Goal: Complete application form: Complete application form

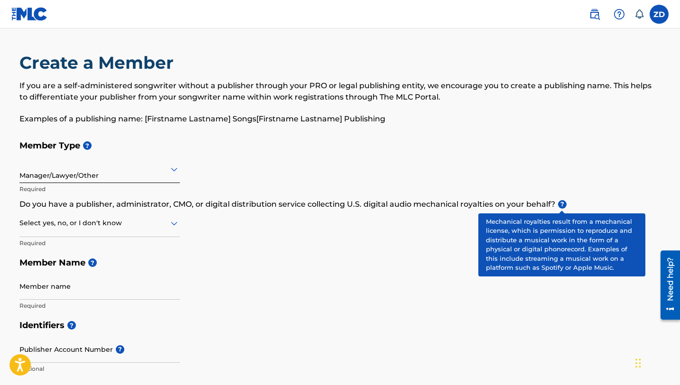
click at [560, 206] on span "?" at bounding box center [562, 204] width 9 height 9
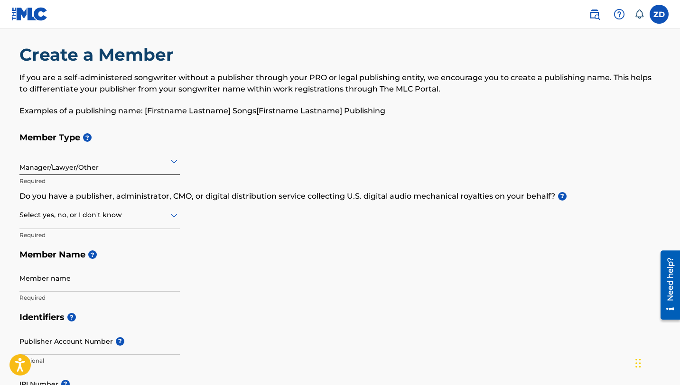
scroll to position [14, 0]
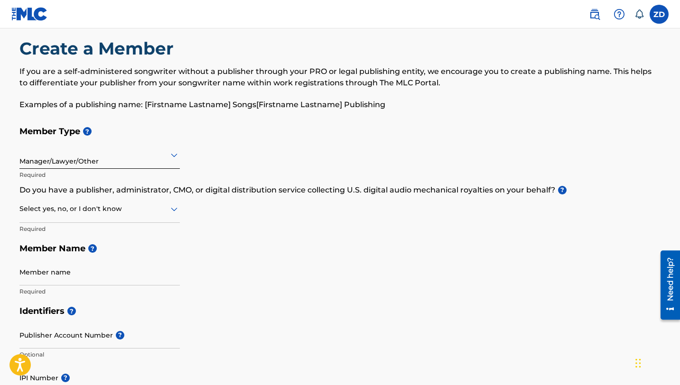
click at [247, 188] on p "Do you have a publisher, administrator, CMO, or digital distribution service co…" at bounding box center [339, 190] width 641 height 11
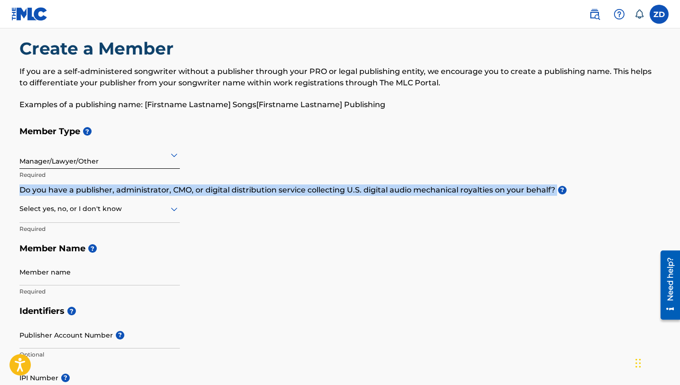
click at [247, 188] on p "Do you have a publisher, administrator, CMO, or digital distribution service co…" at bounding box center [339, 190] width 641 height 11
copy p "Do you have a publisher, administrator, CMO, or digital distribution service co…"
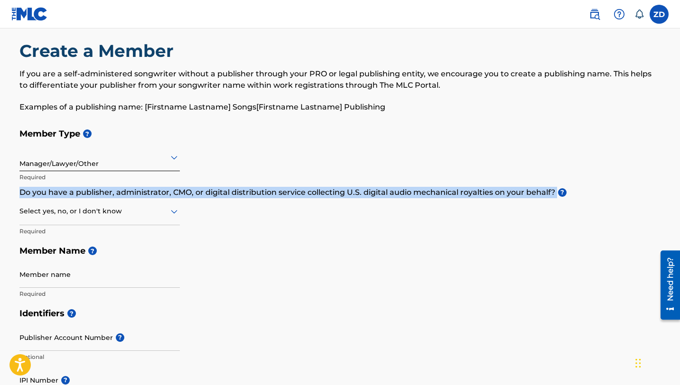
scroll to position [0, 0]
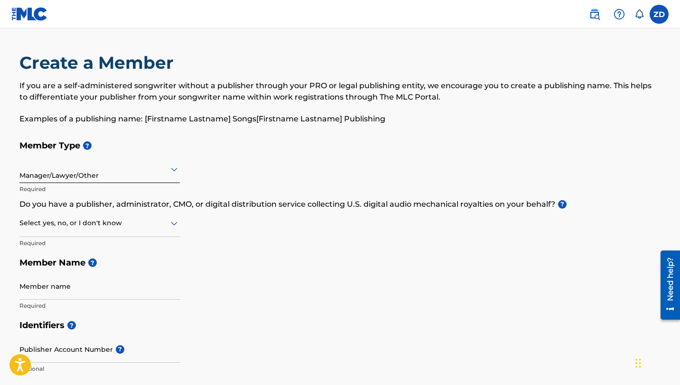
click at [101, 226] on div at bounding box center [99, 223] width 160 height 12
click at [86, 268] on div "No" at bounding box center [99, 269] width 159 height 21
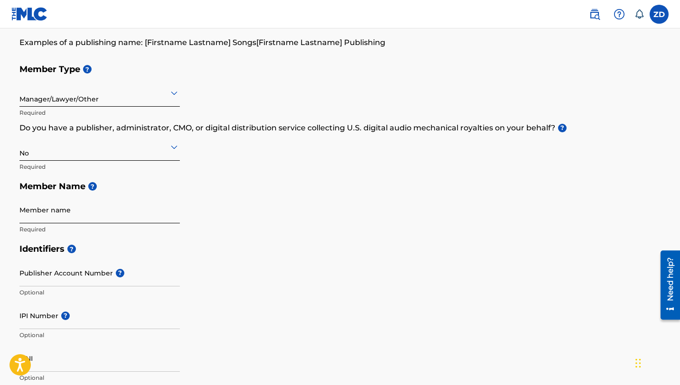
scroll to position [91, 0]
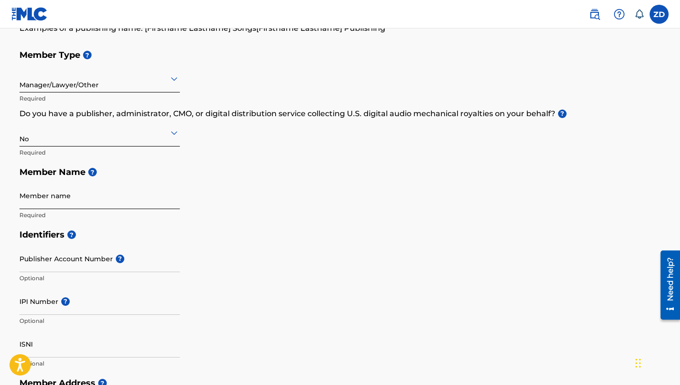
click at [55, 194] on input "Member name" at bounding box center [99, 195] width 160 height 27
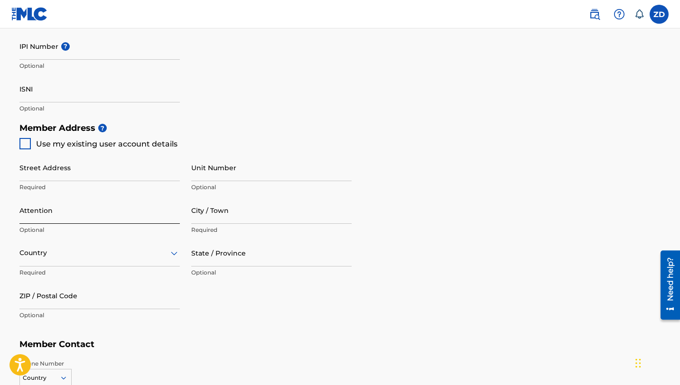
scroll to position [355, 0]
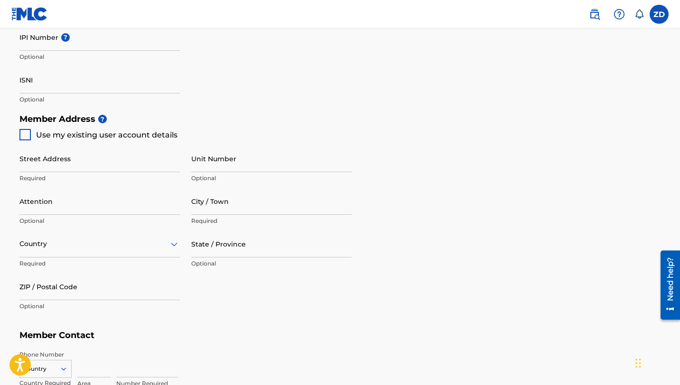
type input "[PERSON_NAME]"
click at [24, 139] on div at bounding box center [24, 134] width 11 height 11
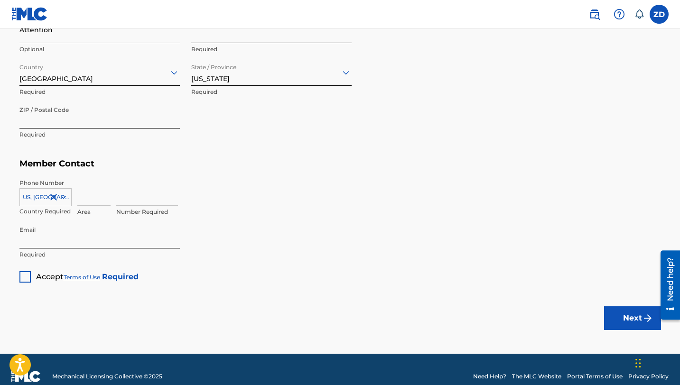
scroll to position [540, 0]
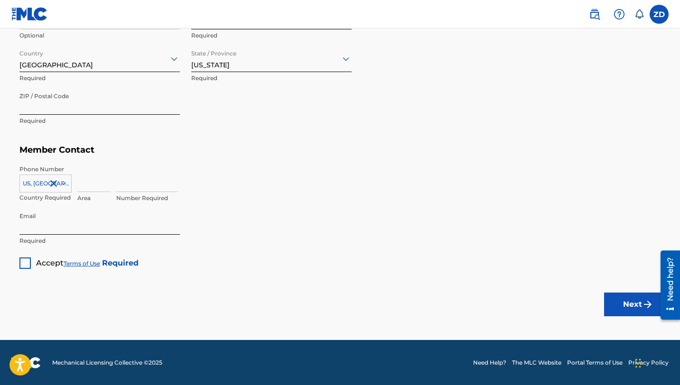
click at [33, 261] on div "Accept Terms of Use Required" at bounding box center [78, 259] width 119 height 18
click at [23, 261] on div at bounding box center [24, 263] width 11 height 11
click at [627, 298] on button "Next" at bounding box center [632, 305] width 57 height 24
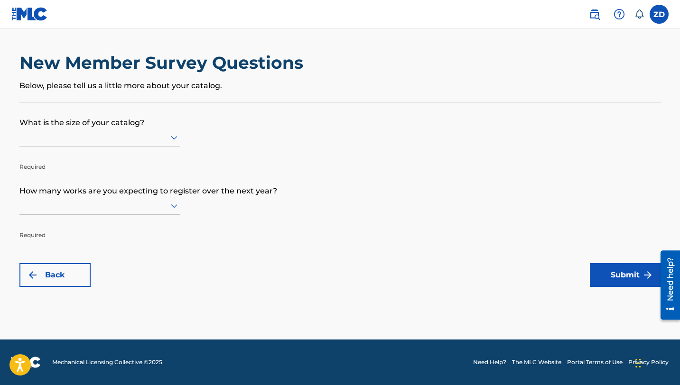
click at [111, 143] on div at bounding box center [99, 137] width 160 height 12
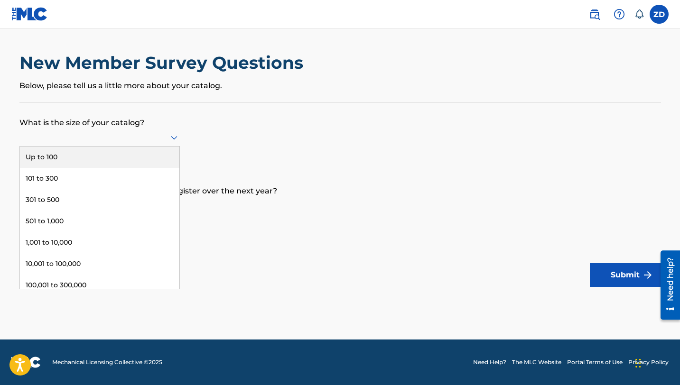
click at [95, 163] on div "Up to 100" at bounding box center [99, 157] width 159 height 21
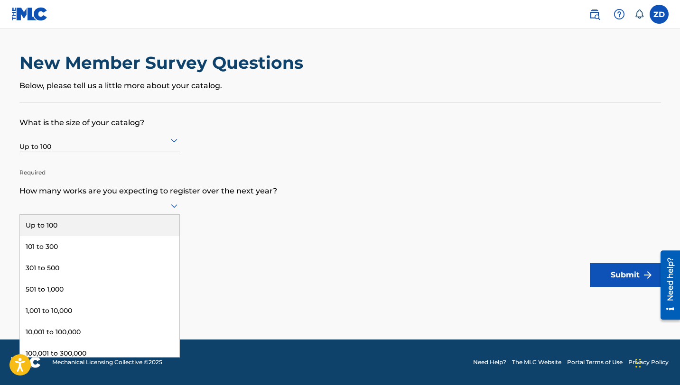
click at [96, 209] on div at bounding box center [99, 206] width 160 height 12
click at [81, 226] on div "Up to 100" at bounding box center [99, 225] width 159 height 21
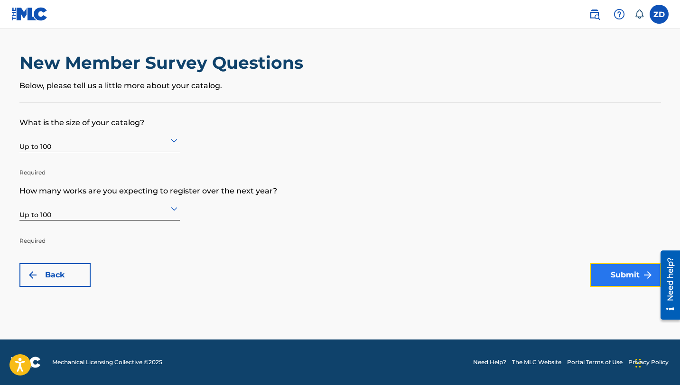
click at [611, 276] on button "Submit" at bounding box center [625, 275] width 71 height 24
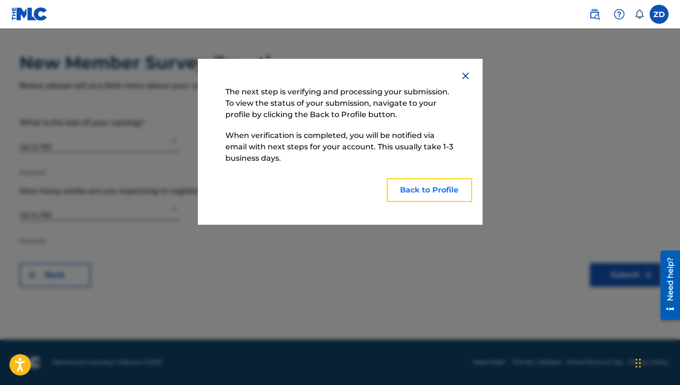
click at [438, 193] on button "Back to Profile" at bounding box center [429, 190] width 85 height 24
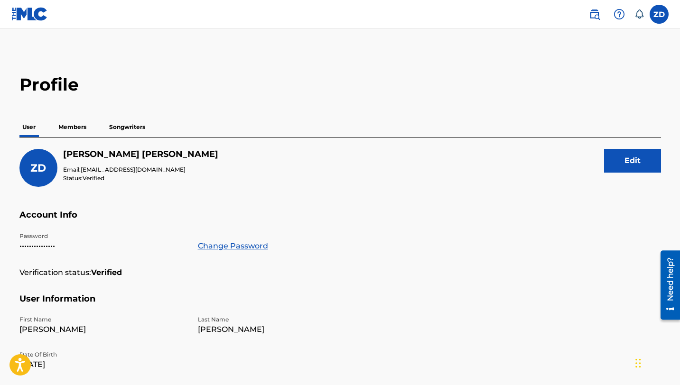
click at [75, 128] on p "Members" at bounding box center [72, 127] width 34 height 20
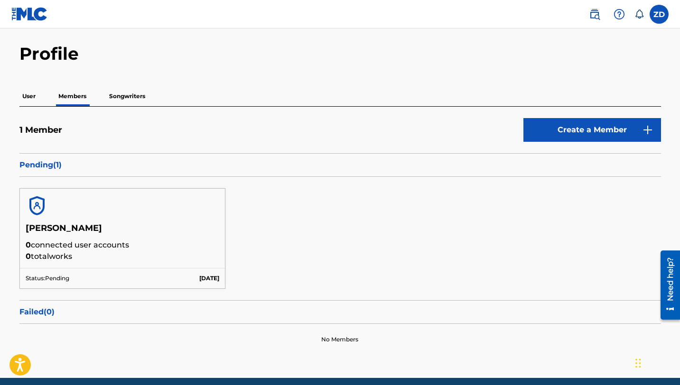
scroll to position [33, 0]
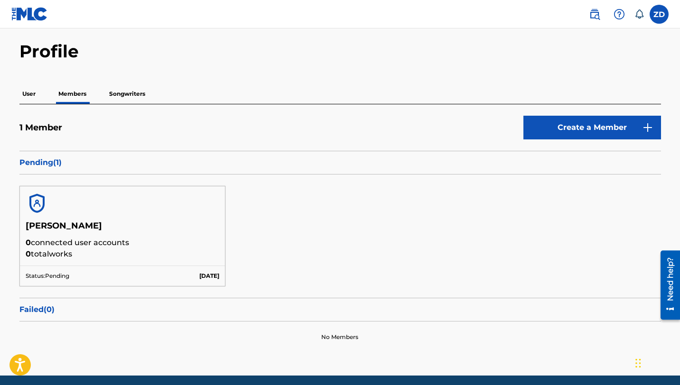
click at [29, 93] on p "User" at bounding box center [28, 94] width 19 height 20
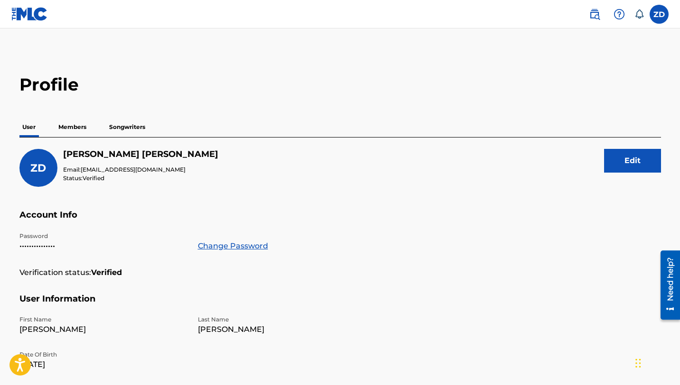
click at [127, 131] on p "Songwriters" at bounding box center [127, 127] width 42 height 20
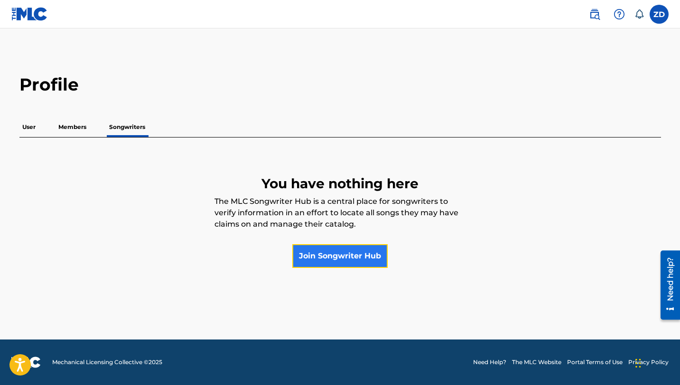
click at [330, 262] on link "Join Songwriter Hub" at bounding box center [339, 256] width 95 height 24
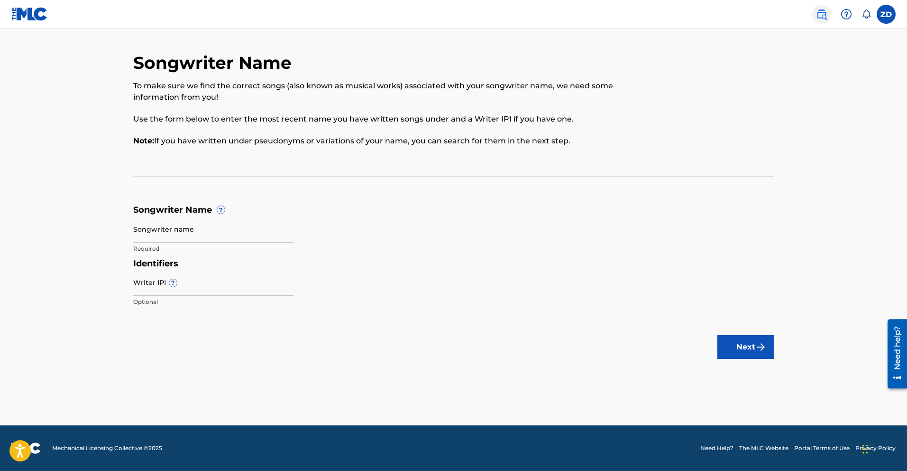
click at [679, 18] on img at bounding box center [821, 14] width 11 height 11
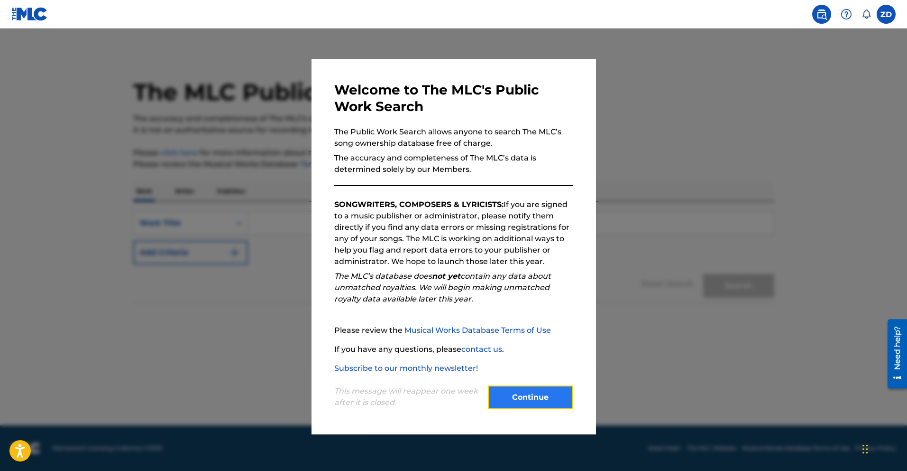
click at [535, 385] on button "Continue" at bounding box center [530, 397] width 85 height 24
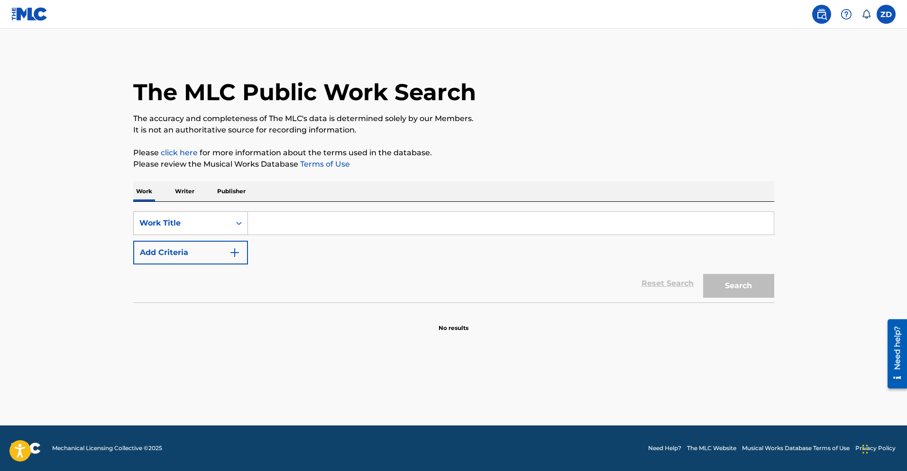
click at [212, 222] on div "Work Title" at bounding box center [181, 222] width 85 height 11
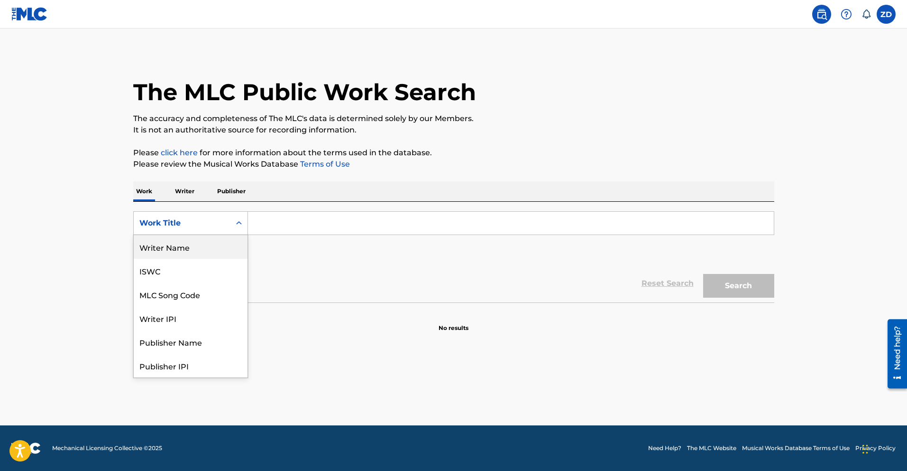
click at [402, 201] on div "Work Writer Publisher" at bounding box center [453, 191] width 641 height 20
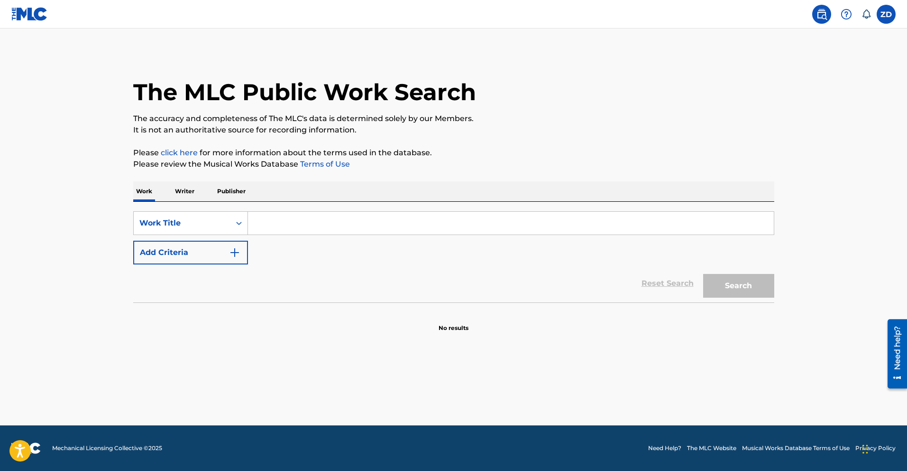
click at [298, 223] on input "Search Form" at bounding box center [511, 223] width 526 height 23
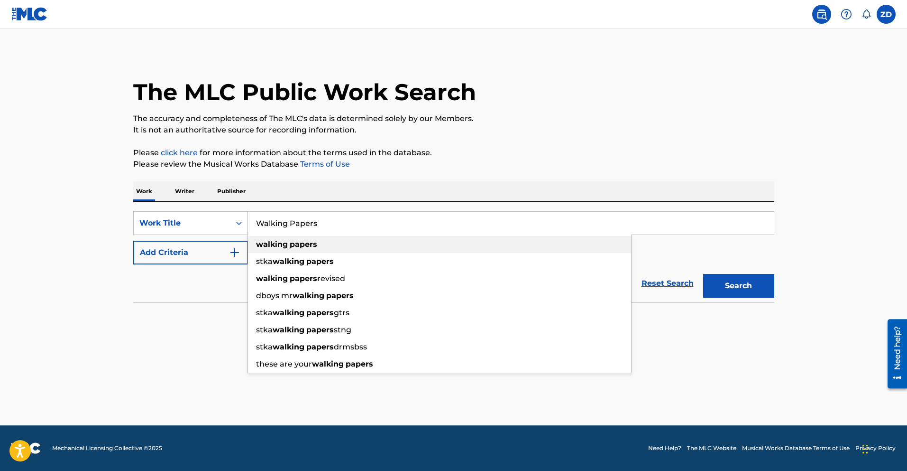
click at [304, 238] on div "walking papers" at bounding box center [439, 244] width 383 height 17
type input "walking papers"
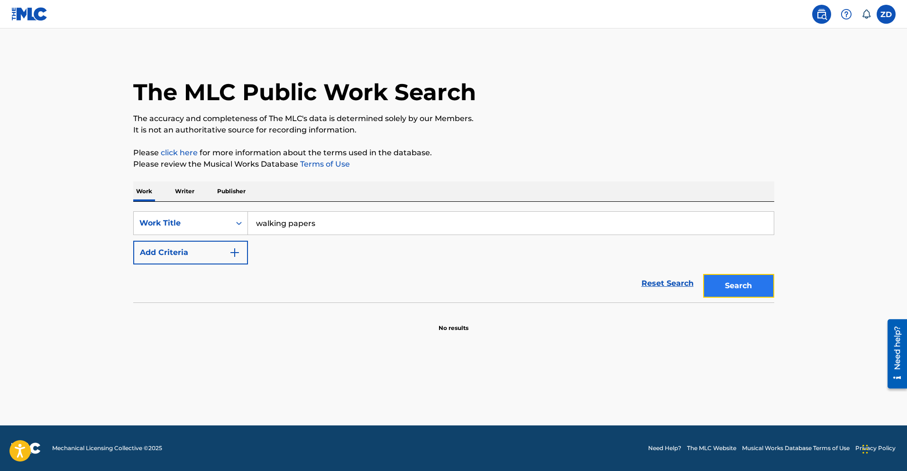
click at [679, 288] on button "Search" at bounding box center [738, 286] width 71 height 24
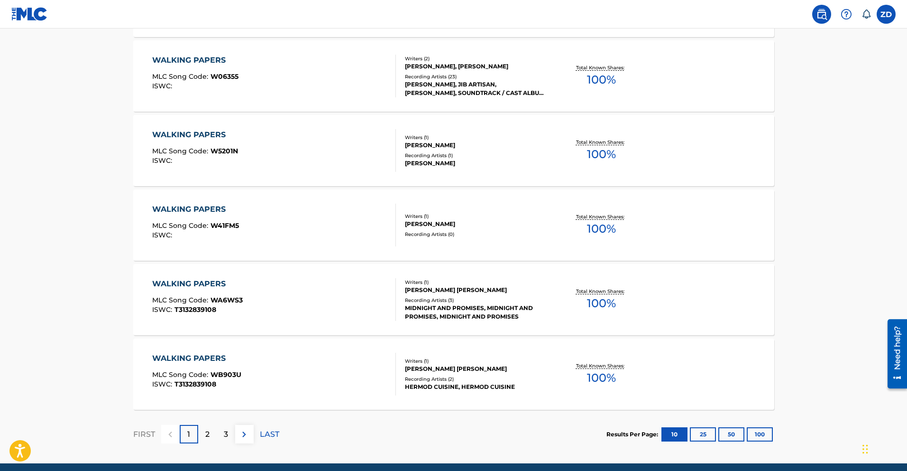
scroll to position [691, 0]
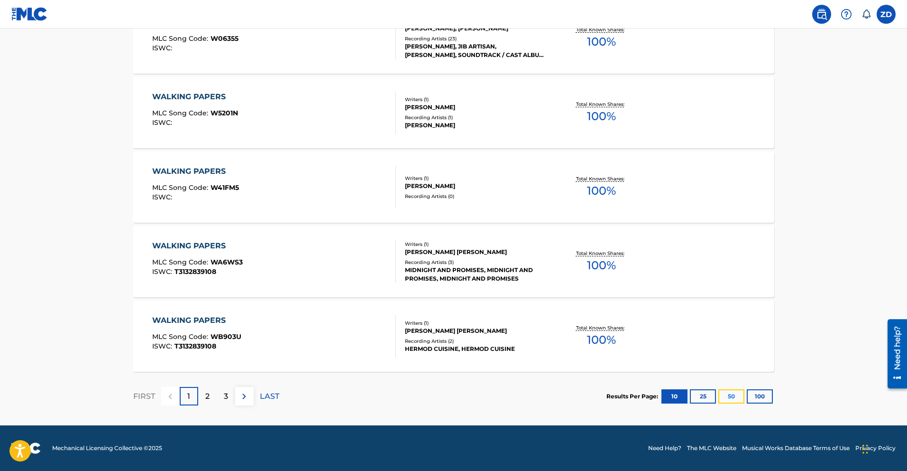
click at [679, 385] on button "50" at bounding box center [732, 396] width 26 height 14
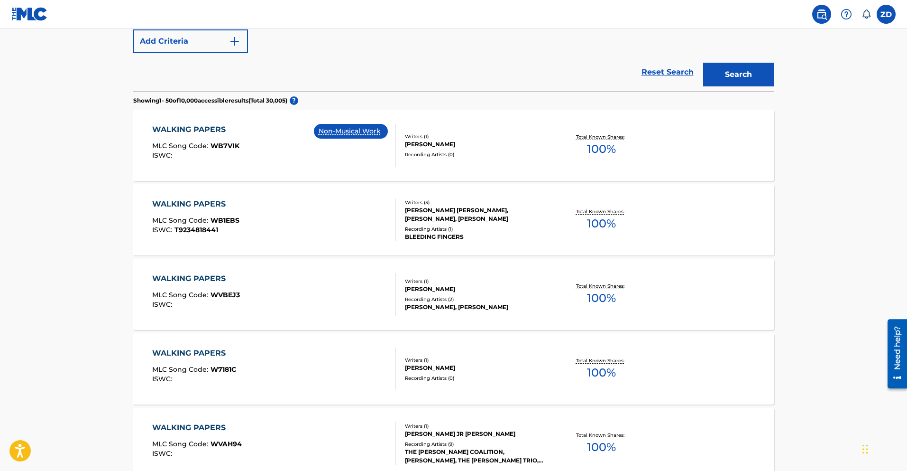
scroll to position [0, 0]
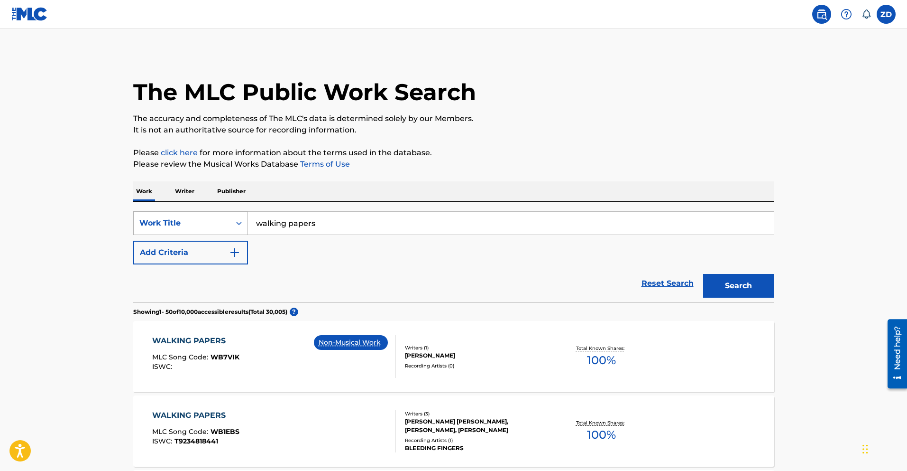
click at [211, 227] on div "Work Title" at bounding box center [181, 222] width 85 height 11
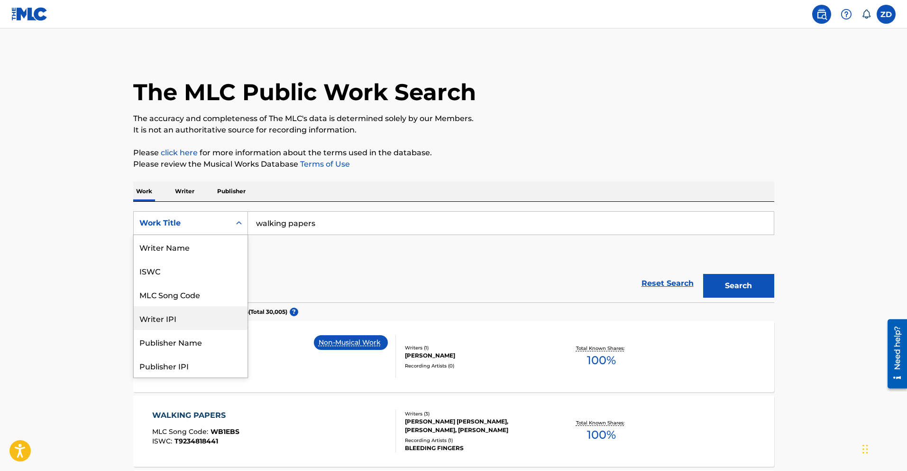
scroll to position [47, 0]
click at [197, 300] on div "Publisher Name" at bounding box center [191, 294] width 114 height 24
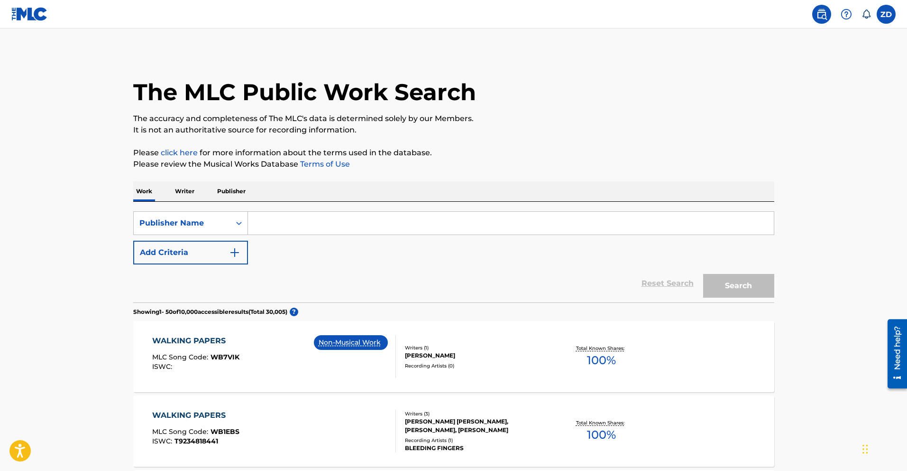
click at [286, 231] on input "Search Form" at bounding box center [511, 223] width 526 height 23
click at [679, 274] on button "Search" at bounding box center [738, 286] width 71 height 24
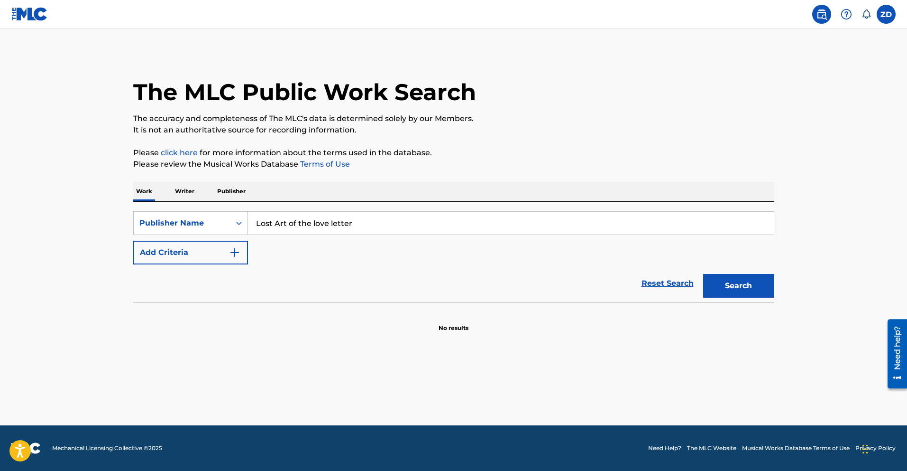
type input "Lost Art of the love letter"
click at [679, 274] on button "Search" at bounding box center [738, 286] width 71 height 24
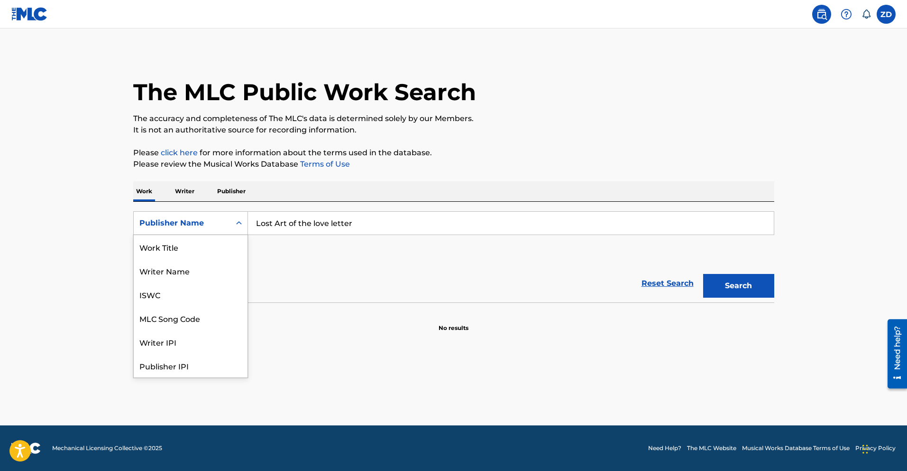
click at [217, 220] on div "Publisher Name" at bounding box center [181, 222] width 85 height 11
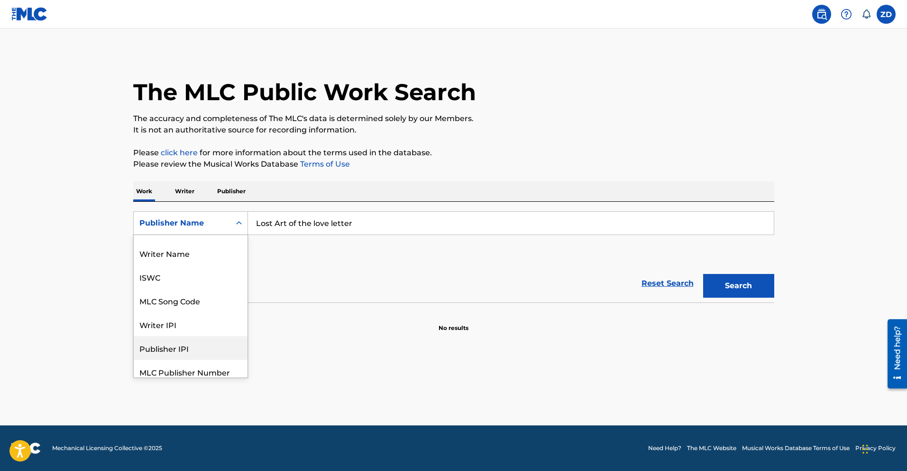
scroll to position [0, 0]
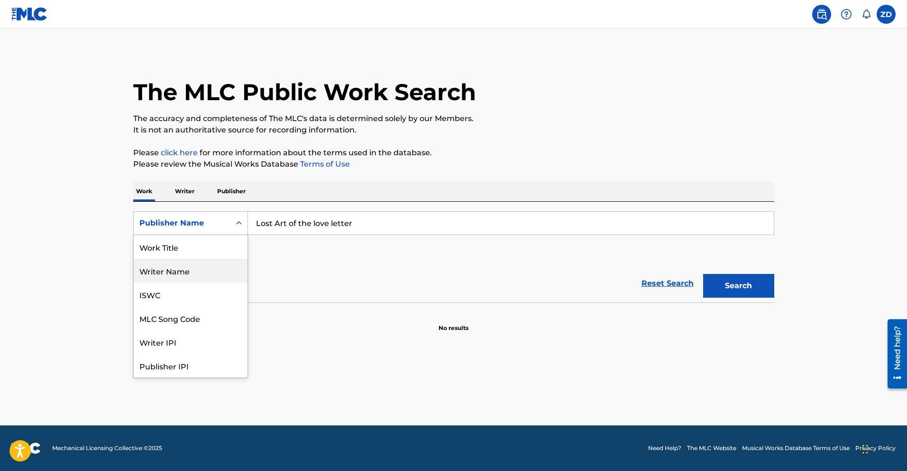
click at [181, 271] on div "Writer Name" at bounding box center [191, 271] width 114 height 24
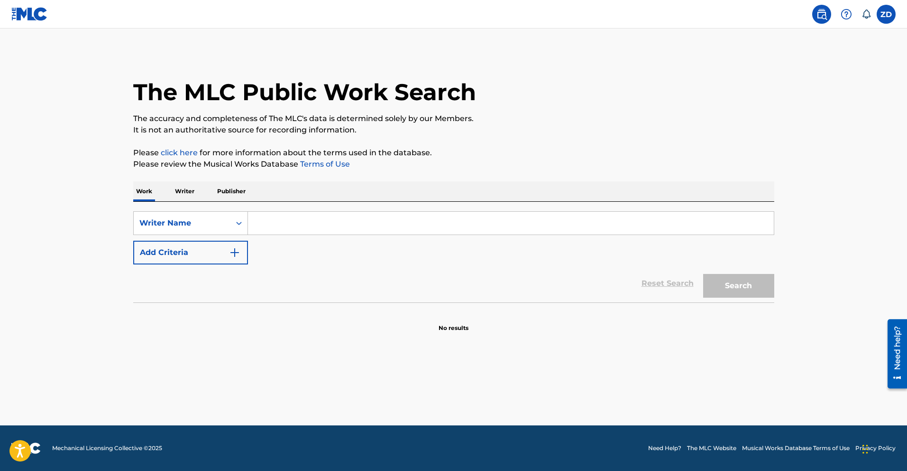
click at [335, 220] on input "Search Form" at bounding box center [511, 223] width 526 height 23
type input "[PERSON_NAME]"
click at [679, 274] on button "Search" at bounding box center [738, 286] width 71 height 24
drag, startPoint x: 798, startPoint y: 63, endPoint x: 809, endPoint y: 46, distance: 20.3
click at [679, 62] on main "The MLC Public Work Search The accuracy and completeness of The MLC's data is d…" at bounding box center [453, 226] width 907 height 397
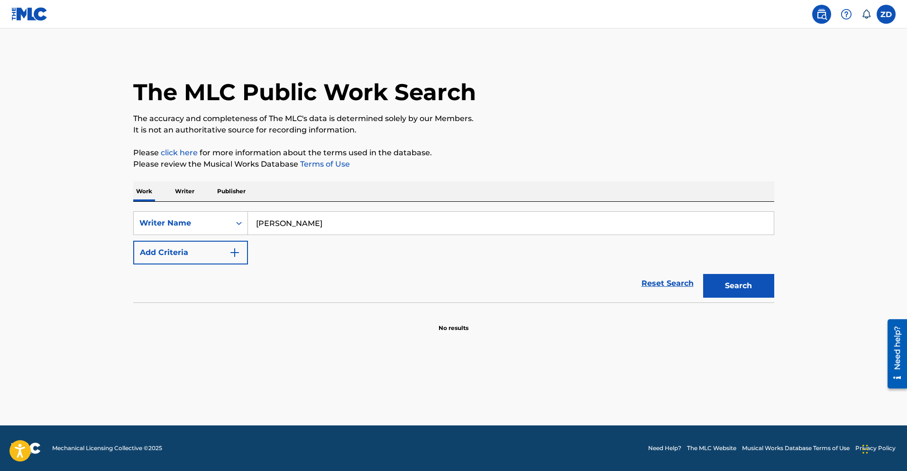
click at [679, 17] on nav "ZD ZD [PERSON_NAME] [EMAIL_ADDRESS][DOMAIN_NAME] Notification Preferences Profi…" at bounding box center [453, 14] width 907 height 28
click at [679, 16] on label at bounding box center [886, 14] width 19 height 19
click at [679, 14] on input "ZD [PERSON_NAME] [EMAIL_ADDRESS][DOMAIN_NAME] Notification Preferences Profile …" at bounding box center [887, 14] width 0 height 0
click at [679, 117] on link "Profile" at bounding box center [793, 118] width 19 height 9
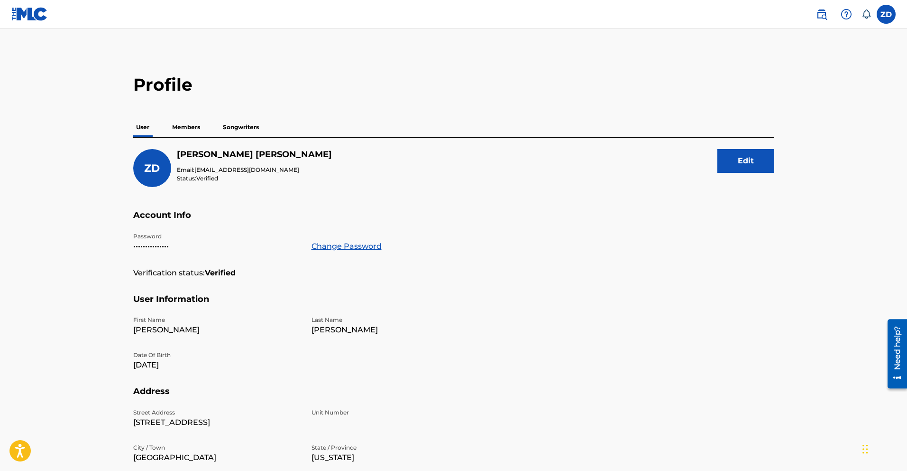
click at [189, 126] on p "Members" at bounding box center [186, 127] width 34 height 20
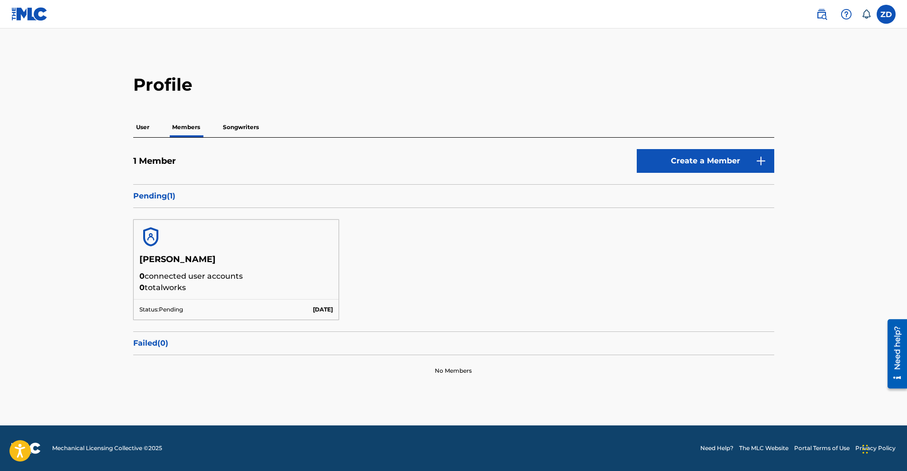
click at [234, 130] on p "Songwriters" at bounding box center [241, 127] width 42 height 20
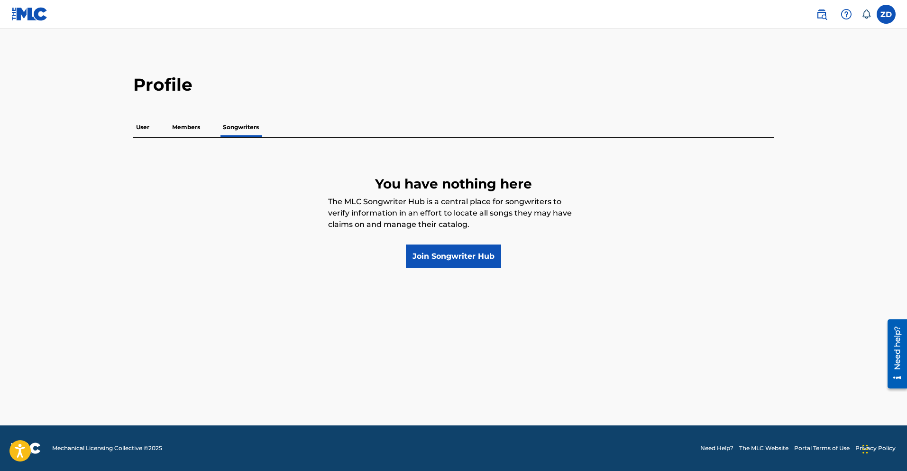
click at [28, 13] on img at bounding box center [29, 14] width 37 height 14
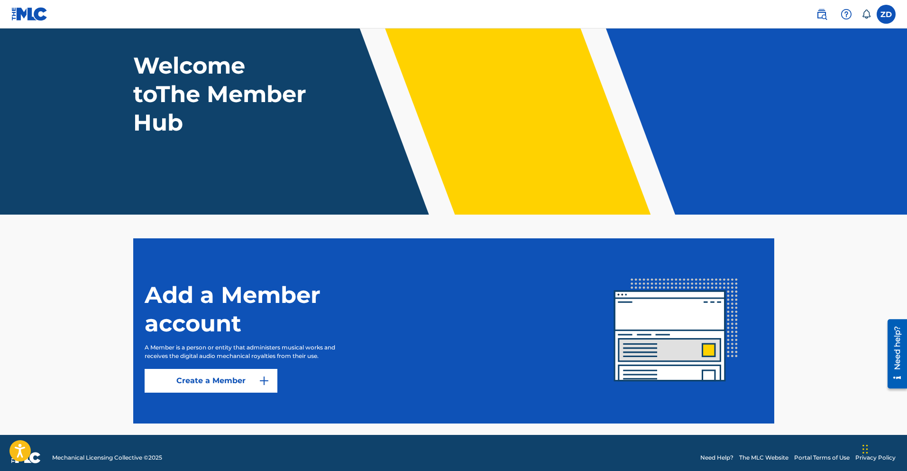
scroll to position [56, 0]
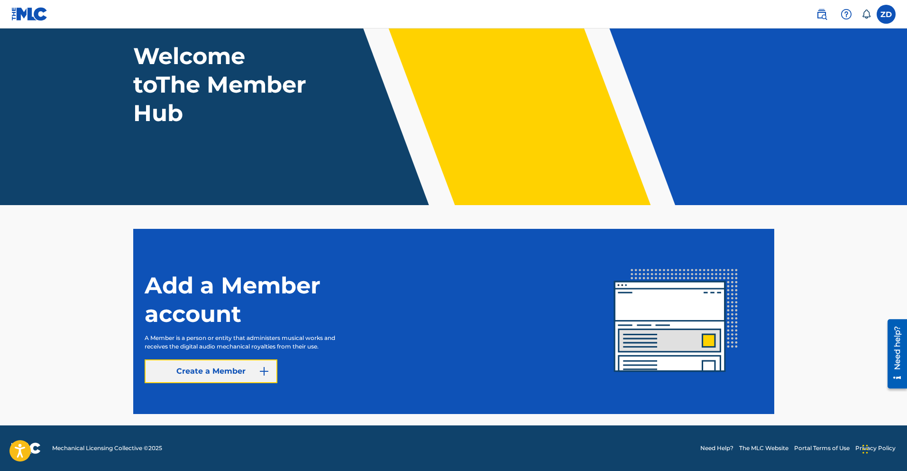
click at [213, 366] on link "Create a Member" at bounding box center [211, 371] width 133 height 24
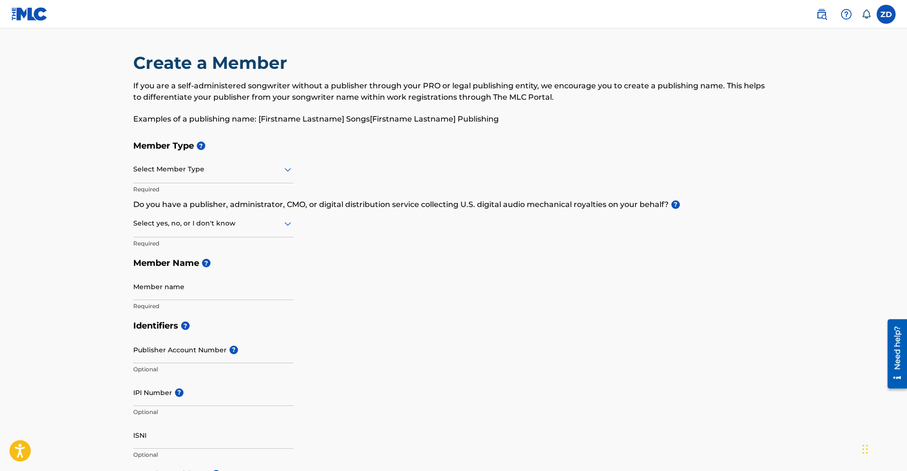
click at [205, 173] on div at bounding box center [213, 169] width 160 height 12
click at [440, 282] on div "Member Type ? Select Member Type Required Do you have a publisher, administrato…" at bounding box center [453, 225] width 641 height 180
